Goal: Task Accomplishment & Management: Use online tool/utility

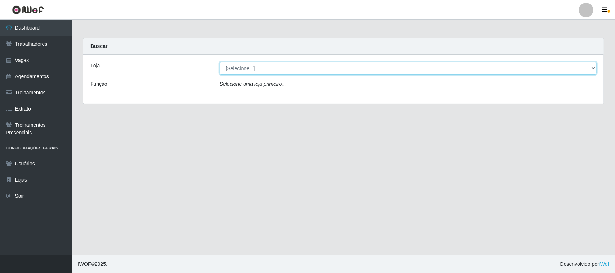
click at [380, 67] on select "[Selecione...] Nordestão - [GEOGRAPHIC_DATA]" at bounding box center [408, 68] width 377 height 13
select select "420"
click at [220, 62] on select "[Selecione...] Nordestão - [GEOGRAPHIC_DATA]" at bounding box center [408, 68] width 377 height 13
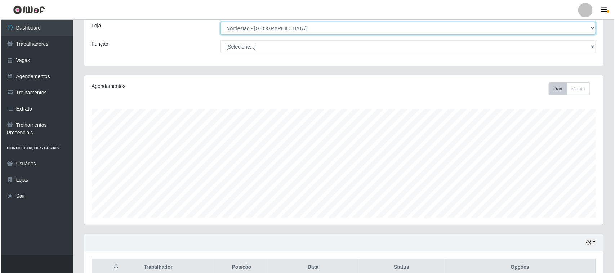
scroll to position [110, 0]
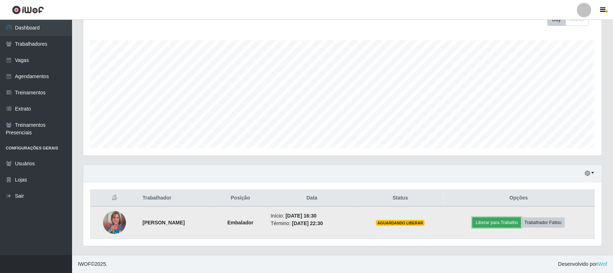
click at [510, 224] on button "Liberar para Trabalho" at bounding box center [497, 223] width 49 height 10
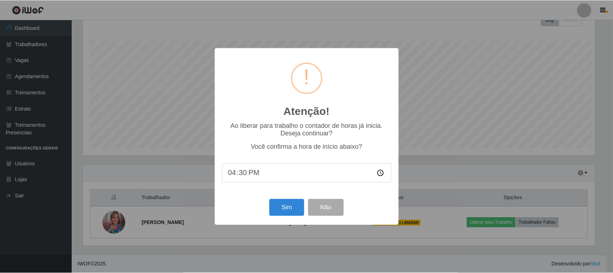
scroll to position [150, 514]
click at [300, 211] on button "Sim" at bounding box center [287, 207] width 35 height 17
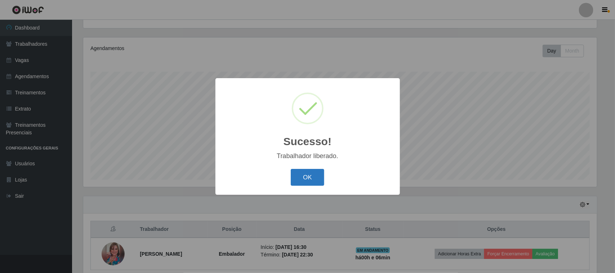
click at [316, 179] on button "OK" at bounding box center [308, 177] width 34 height 17
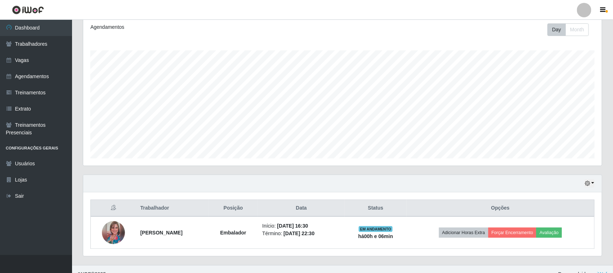
scroll to position [110, 0]
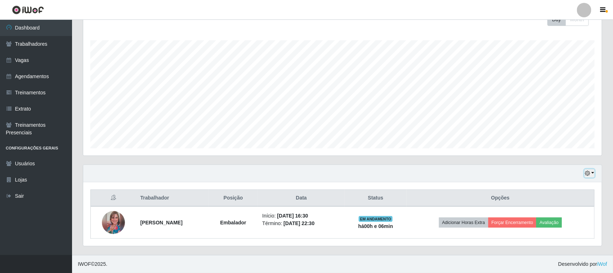
click at [591, 173] on button "button" at bounding box center [590, 173] width 10 height 8
click at [572, 166] on button "Não encerrados" at bounding box center [565, 161] width 57 height 15
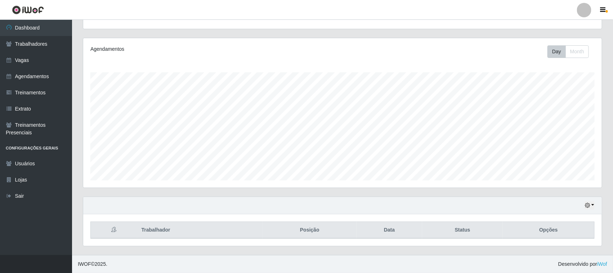
scroll to position [78, 0]
click at [595, 205] on div "Hoje 1 dia 3 dias 1 Semana Não encerrados" at bounding box center [342, 205] width 519 height 17
click at [592, 206] on button "button" at bounding box center [590, 205] width 10 height 8
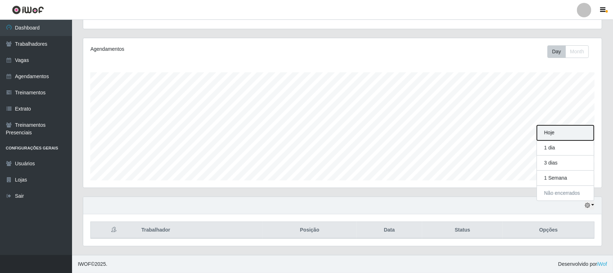
click at [560, 132] on button "Hoje" at bounding box center [565, 132] width 57 height 15
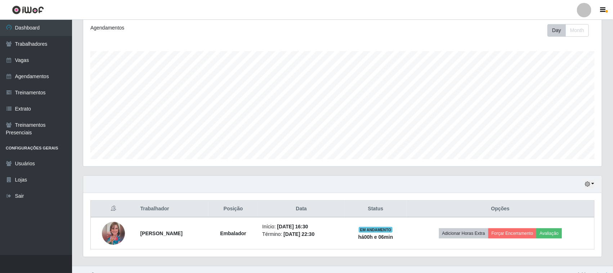
scroll to position [110, 0]
